Goal: Task Accomplishment & Management: Manage account settings

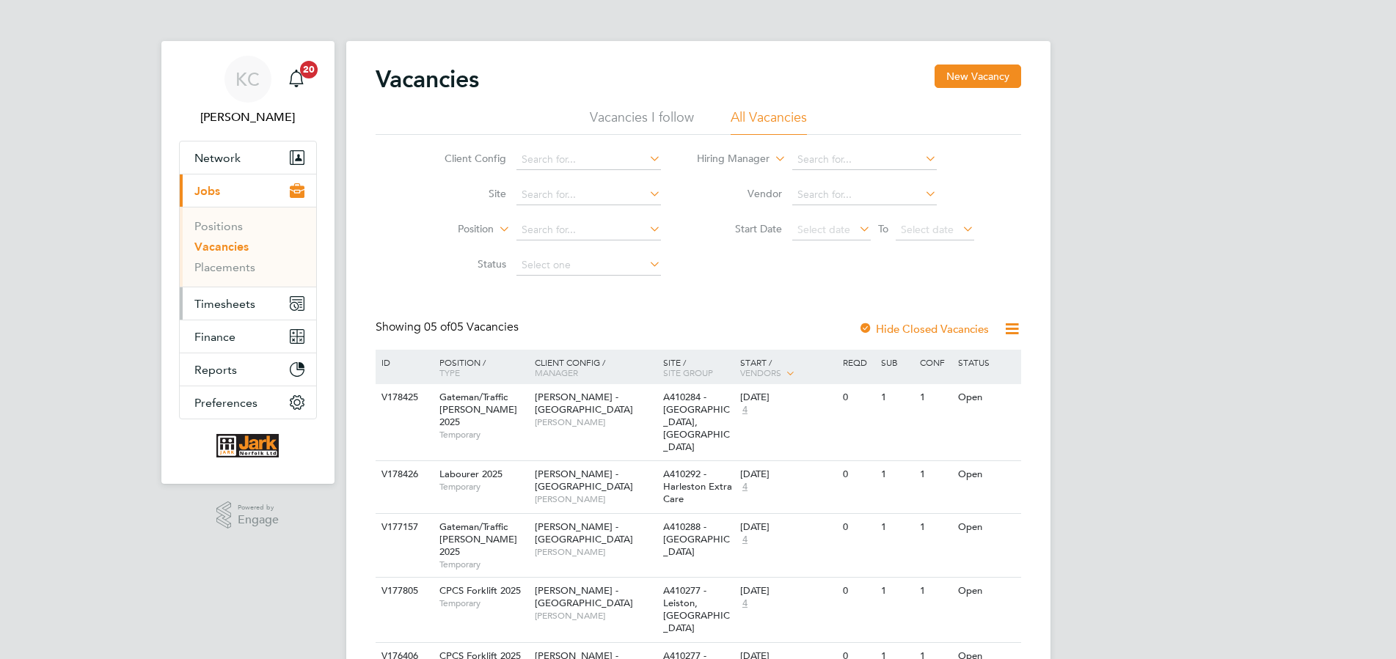
click at [255, 305] on button "Timesheets" at bounding box center [248, 303] width 136 height 32
click at [241, 310] on span "Timesheets" at bounding box center [224, 304] width 61 height 14
click at [1263, 64] on div "KC Kelly Cartwright Notifications 20 Applications: Network Team Members Busines…" at bounding box center [698, 380] width 1396 height 761
click at [241, 309] on span "Timesheets" at bounding box center [224, 304] width 61 height 14
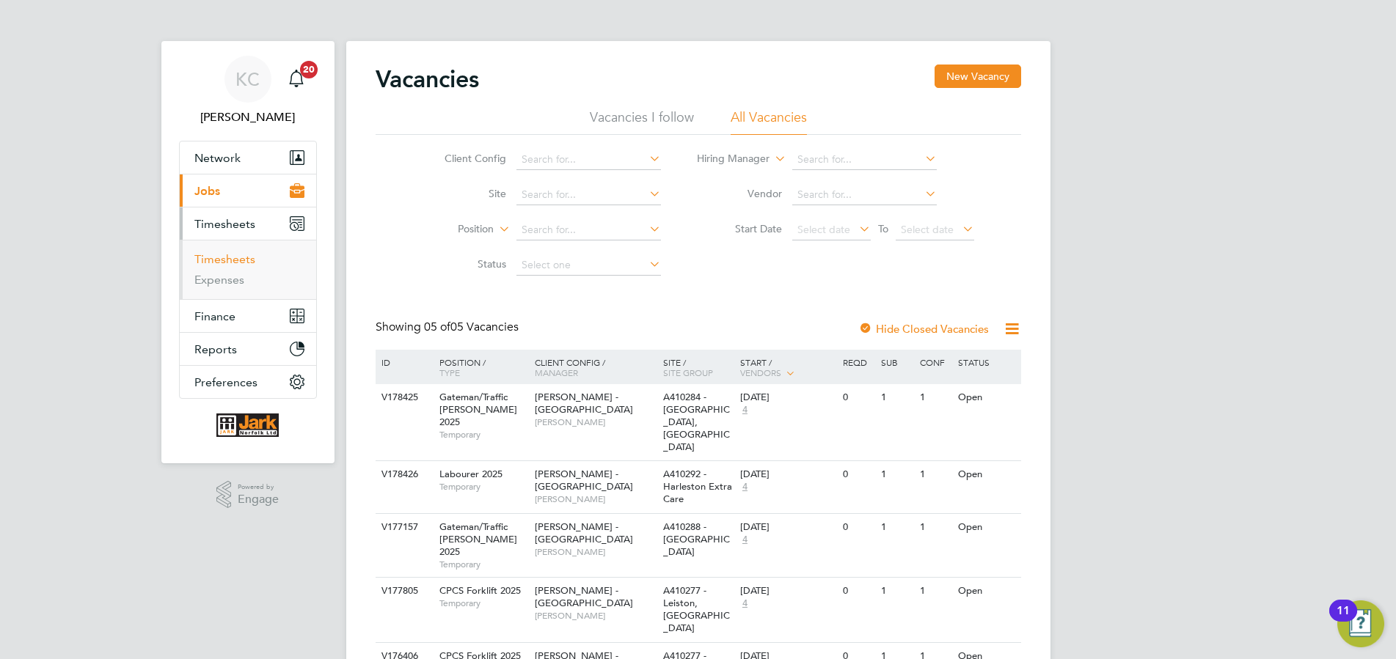
click at [236, 260] on link "Timesheets" at bounding box center [224, 259] width 61 height 14
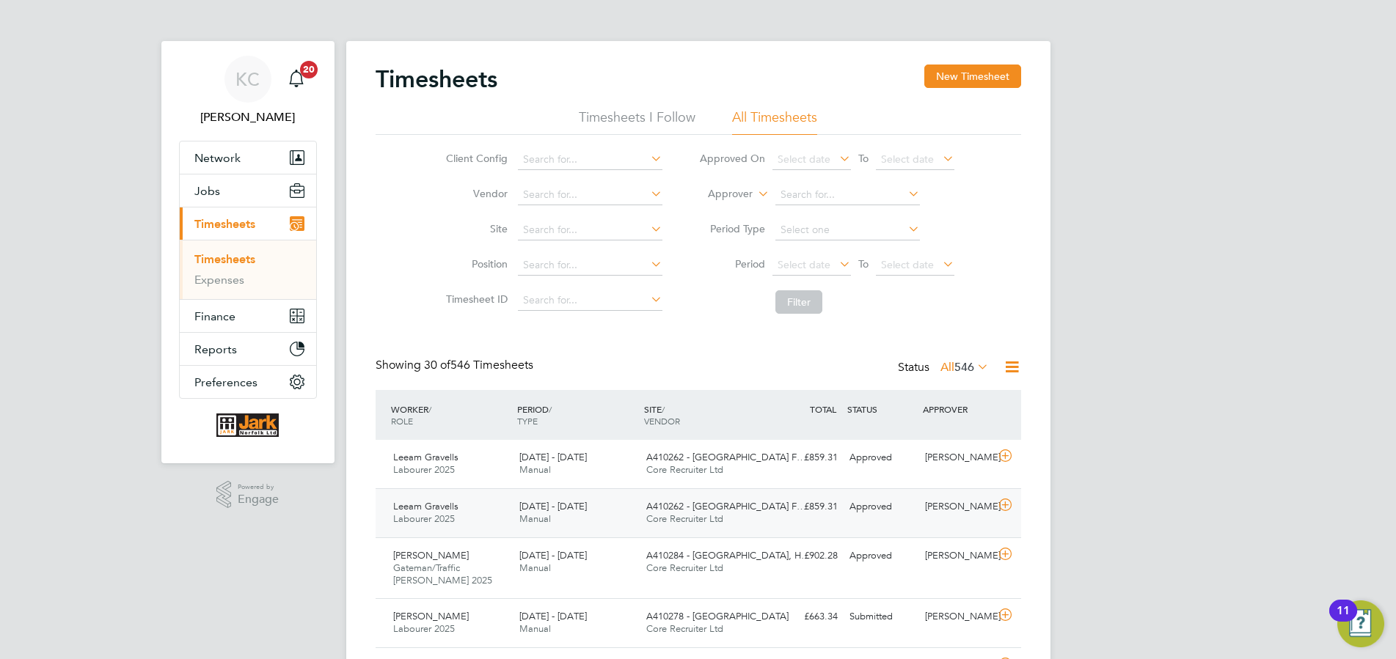
click at [584, 509] on span "[DATE] - [DATE]" at bounding box center [552, 506] width 67 height 12
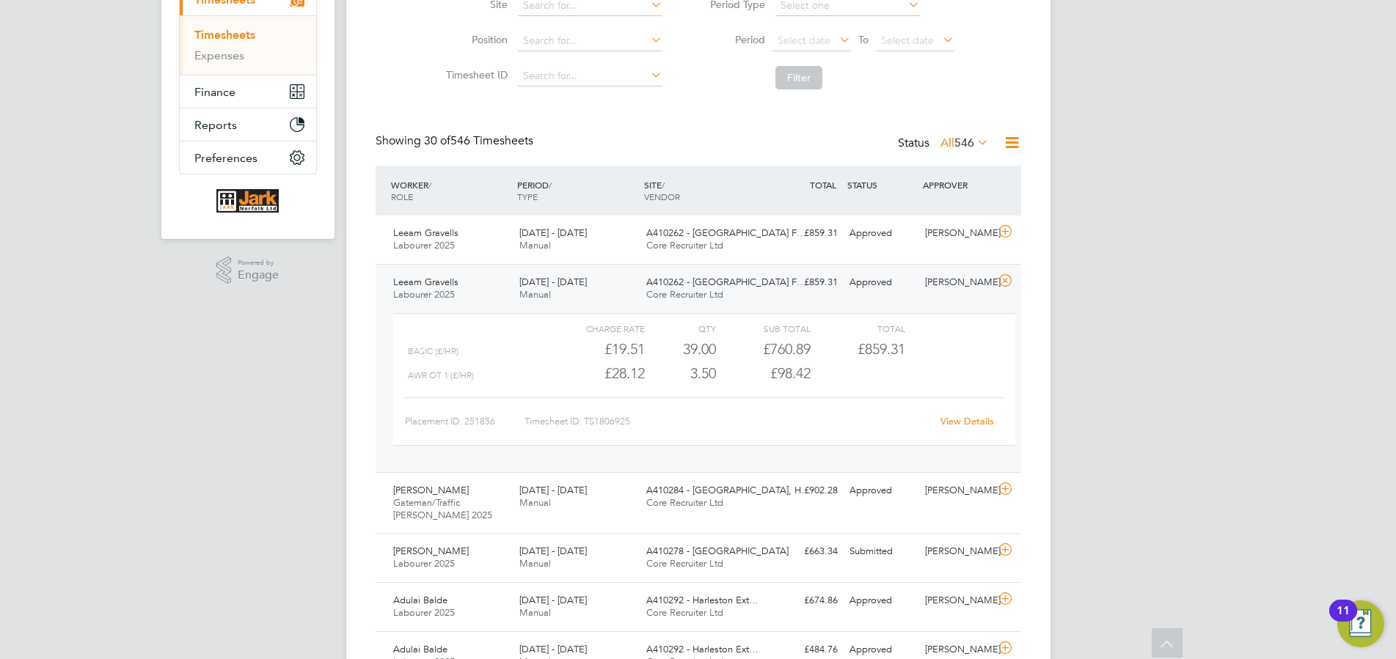
click at [971, 423] on link "View Details" at bounding box center [967, 421] width 54 height 12
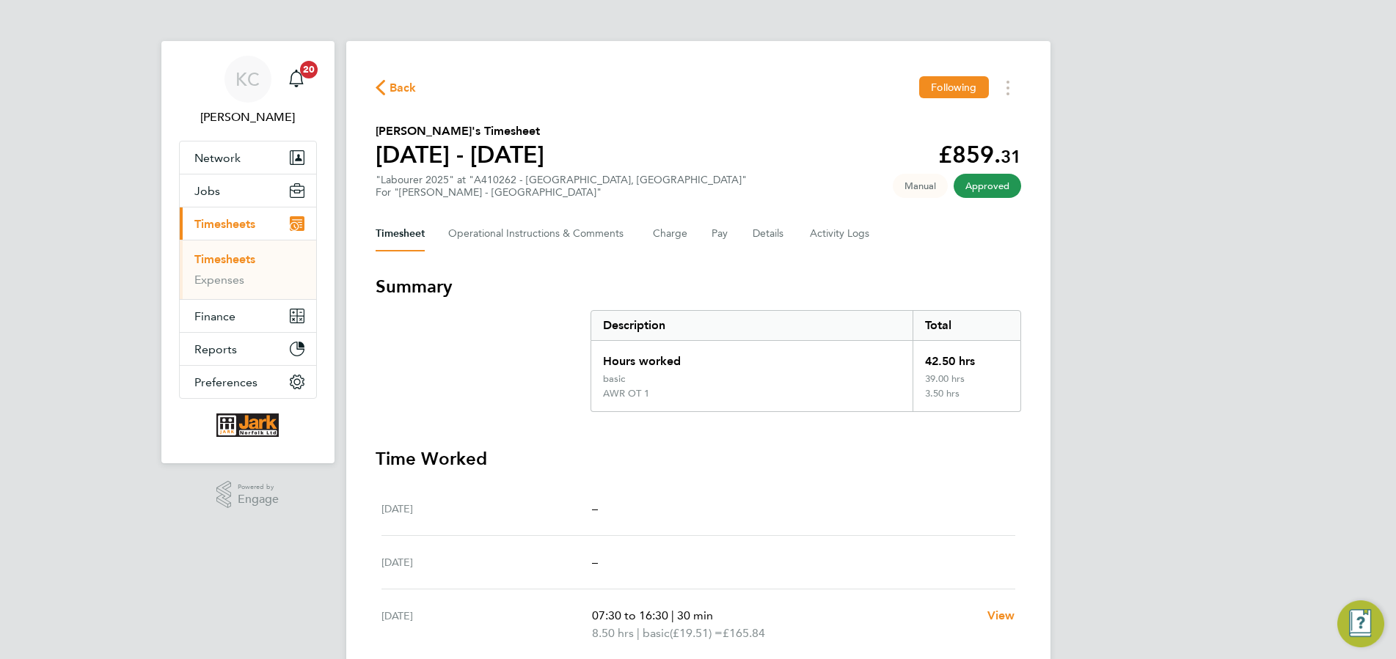
click at [686, 408] on div "AWR OT 1" at bounding box center [752, 399] width 322 height 23
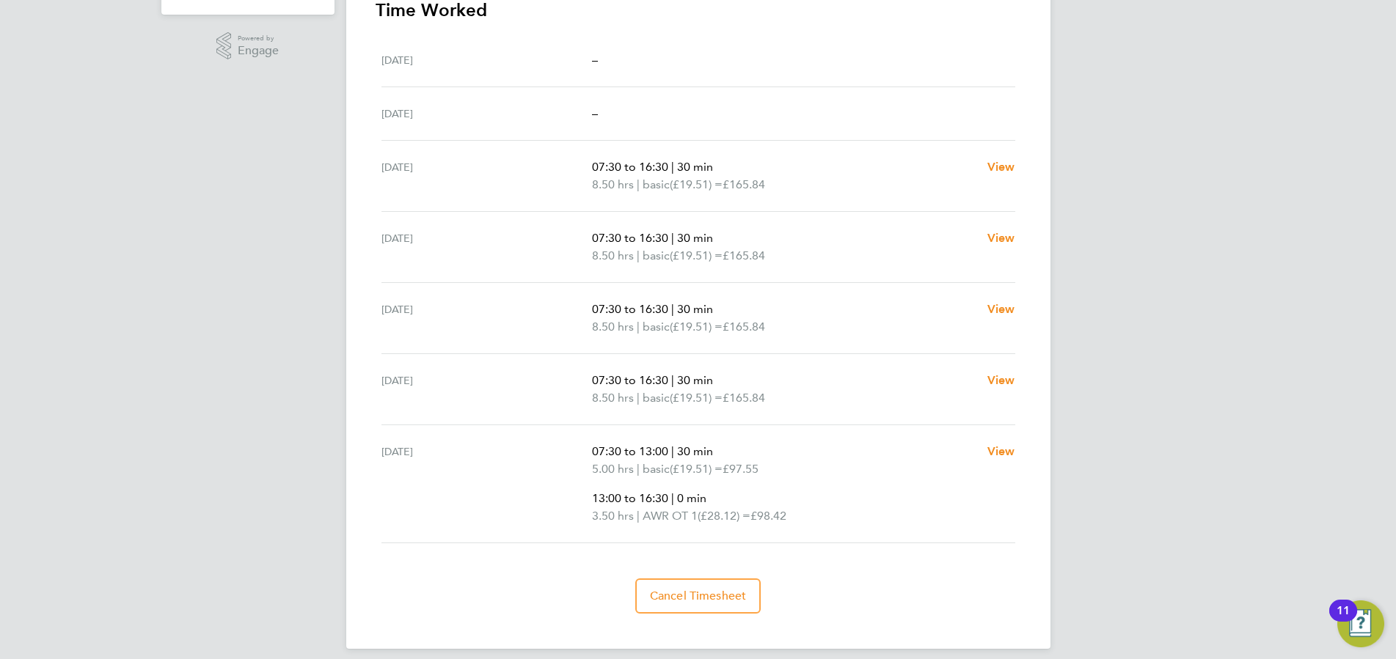
scroll to position [462, 0]
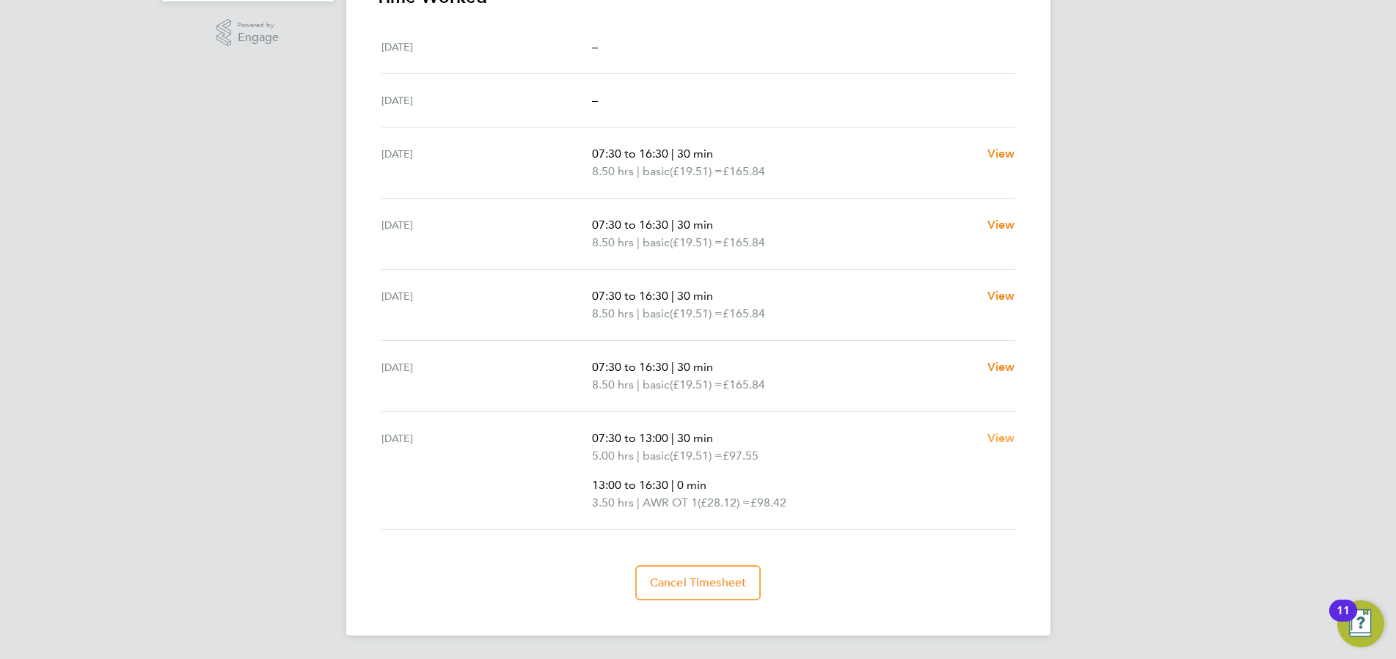
click at [996, 439] on span "View" at bounding box center [1001, 438] width 28 height 14
select select "30"
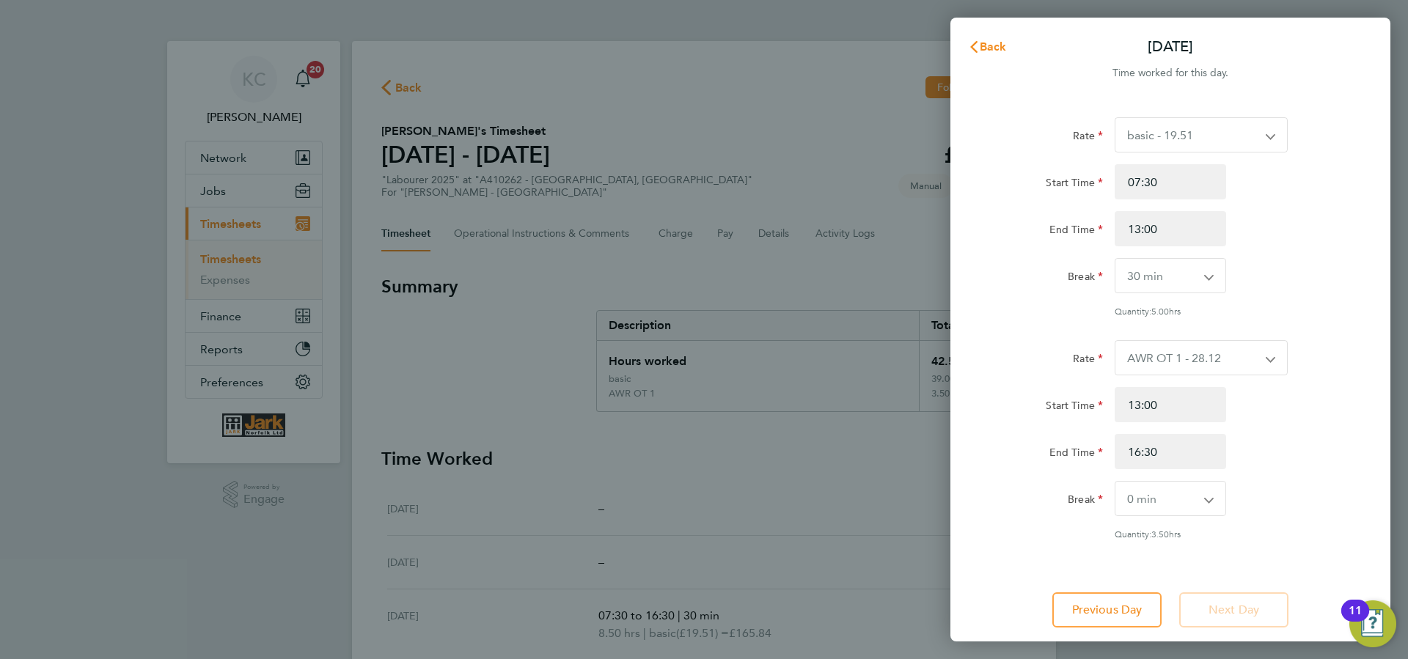
click at [458, 499] on div "Back [DATE] Time worked for this day. Rate basic - 19.51 AWR OT 1 - 28.12 AWR O…" at bounding box center [704, 329] width 1408 height 659
click at [983, 45] on span "Back" at bounding box center [993, 47] width 27 height 14
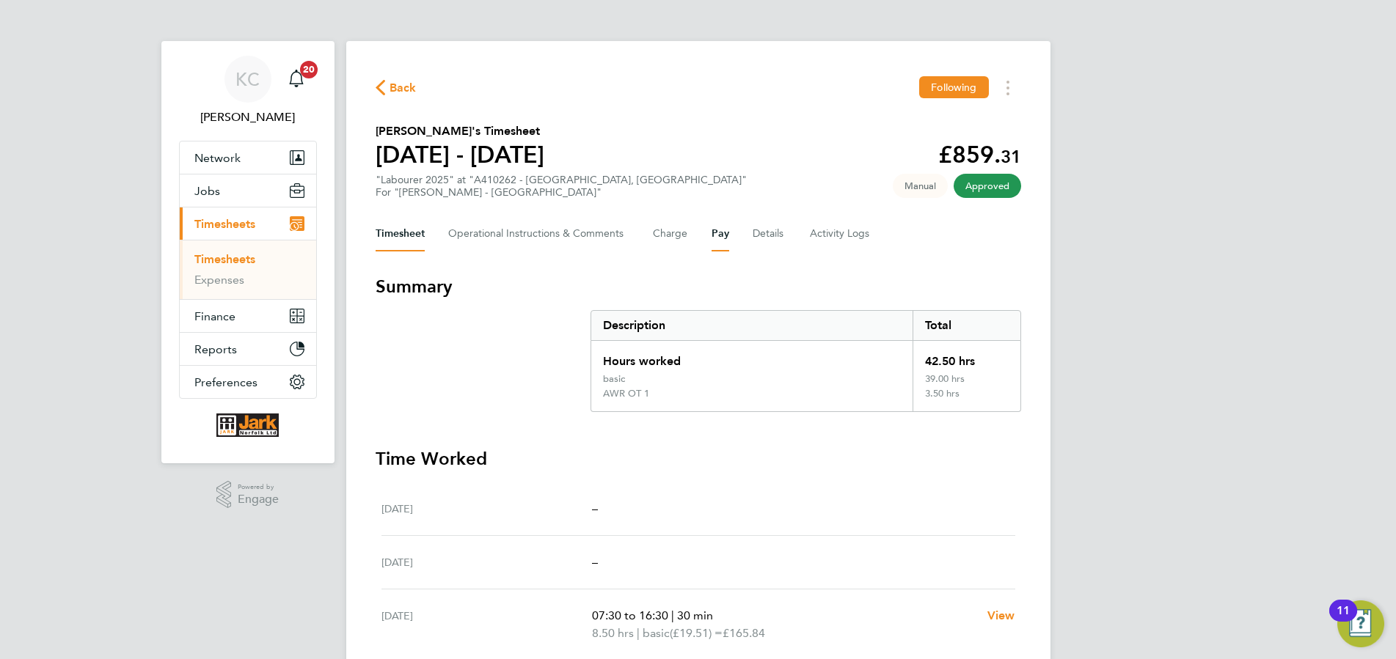
click at [721, 235] on button "Pay" at bounding box center [720, 233] width 18 height 35
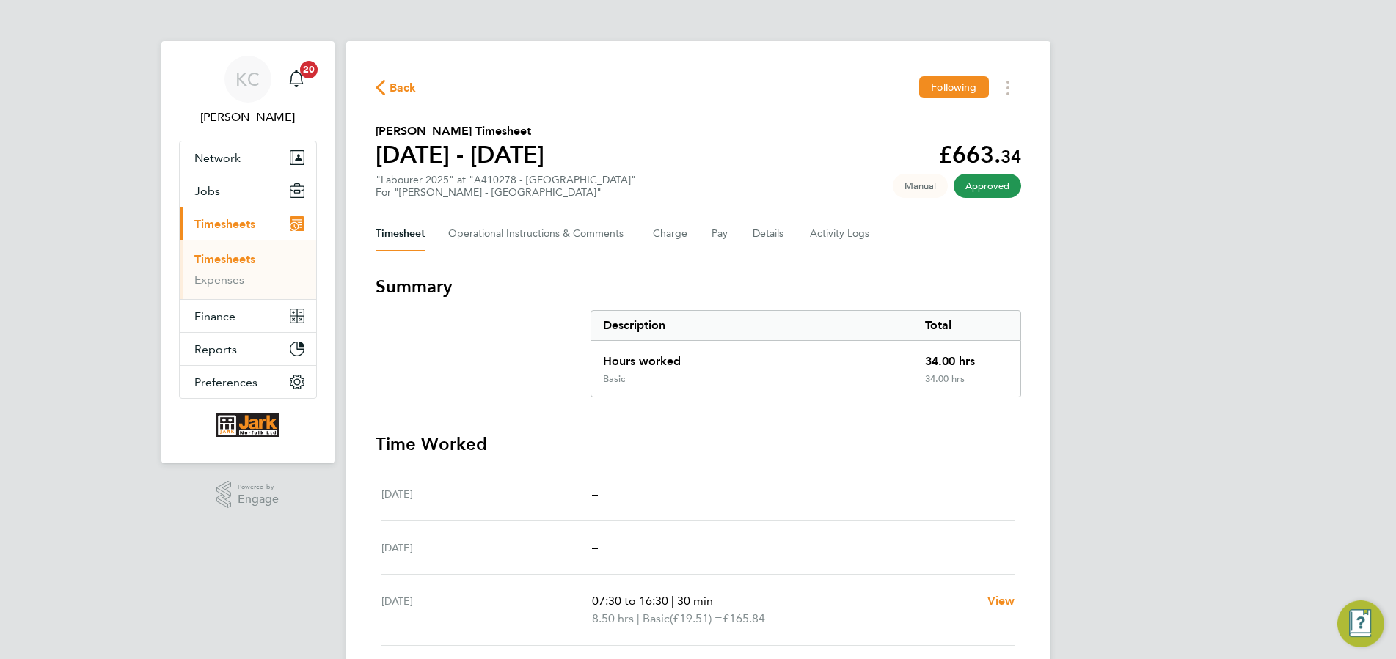
click at [997, 374] on div "34.00 hrs" at bounding box center [965, 384] width 107 height 23
